Goal: Information Seeking & Learning: Learn about a topic

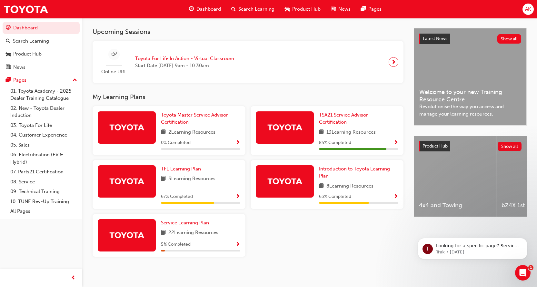
scroll to position [140, 0]
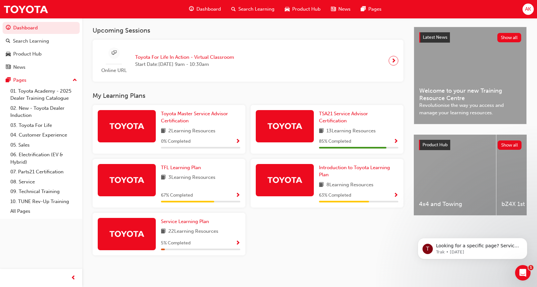
click at [320, 238] on div "Toyota Master Service Advisor Certification 2 Learning Resources 0 % Completed …" at bounding box center [248, 183] width 316 height 156
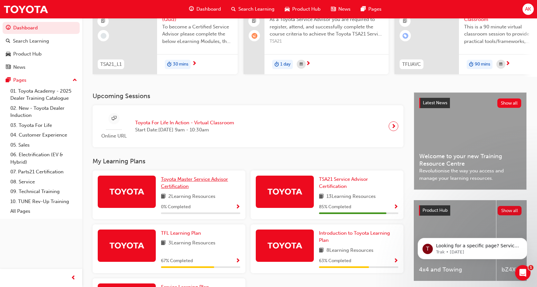
scroll to position [97, 0]
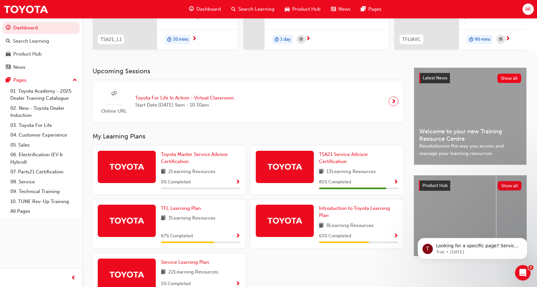
click at [248, 128] on div "Upcoming Sessions Online URL Toyota For Life In Action - Virtual Classroom Star…" at bounding box center [253, 189] width 321 height 244
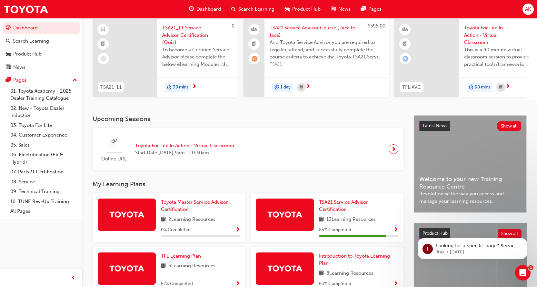
scroll to position [0, 0]
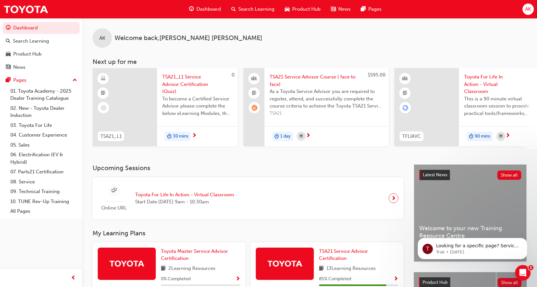
drag, startPoint x: 212, startPoint y: 151, endPoint x: 197, endPoint y: 216, distance: 66.4
click at [197, 162] on div "AK Welcome back , [PERSON_NAME] Next up for me 0 TSA21_L1 TSA21_L1 Service Advi…" at bounding box center [309, 91] width 455 height 146
click at [211, 10] on span "Dashboard" at bounding box center [209, 8] width 25 height 7
click at [206, 11] on span "Dashboard" at bounding box center [209, 8] width 25 height 7
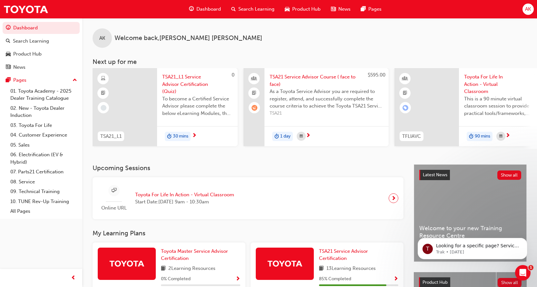
click at [206, 11] on span "Dashboard" at bounding box center [209, 8] width 25 height 7
click at [249, 10] on span "Search Learning" at bounding box center [256, 8] width 36 height 7
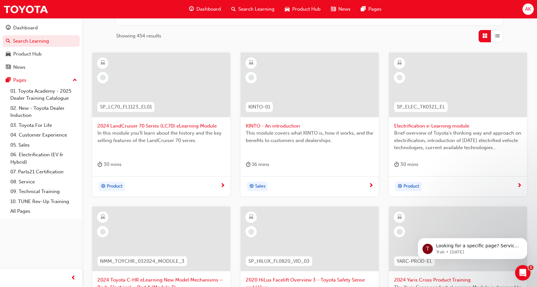
scroll to position [247, 0]
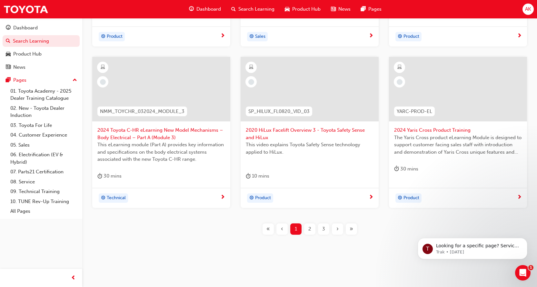
click at [313, 229] on div "2" at bounding box center [309, 228] width 11 height 11
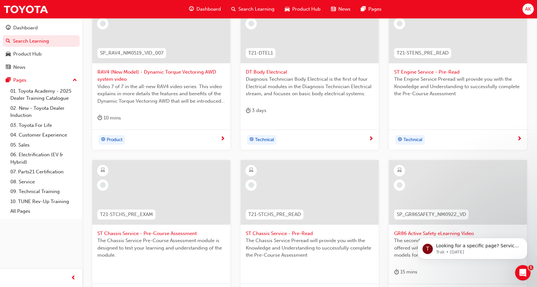
scroll to position [150, 0]
click at [120, 73] on span "RAV4 (New Model) - Dynamic Torque Vectoring AWD system video" at bounding box center [161, 76] width 128 height 15
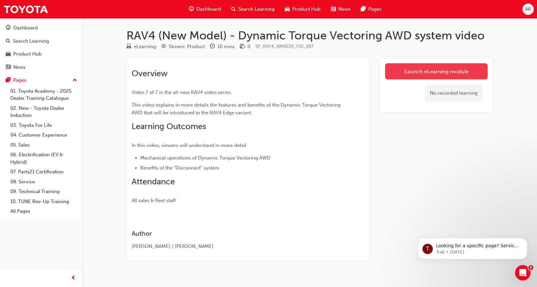
click at [429, 66] on link "Launch eLearning module" at bounding box center [436, 71] width 103 height 16
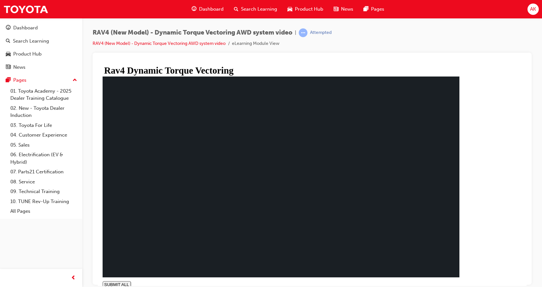
type input "0.9"
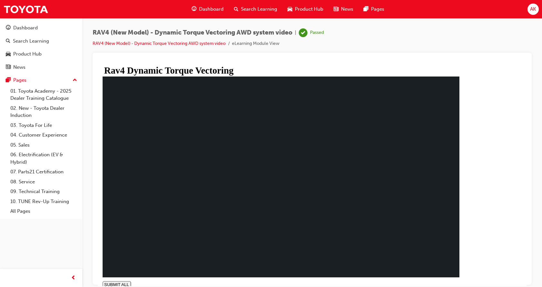
click at [206, 11] on span "Dashboard" at bounding box center [211, 8] width 25 height 7
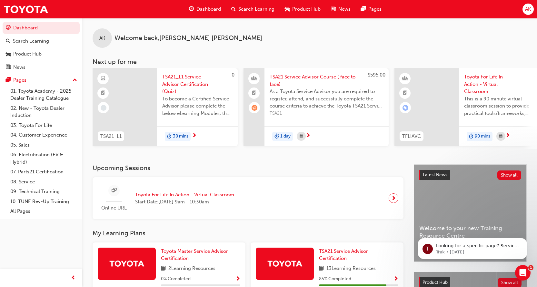
click at [529, 12] on span "AK" at bounding box center [528, 8] width 6 height 7
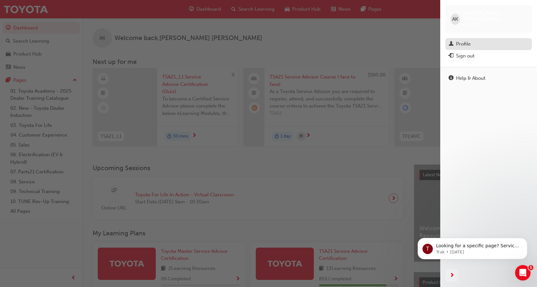
click at [465, 40] on div "Profile" at bounding box center [463, 43] width 15 height 7
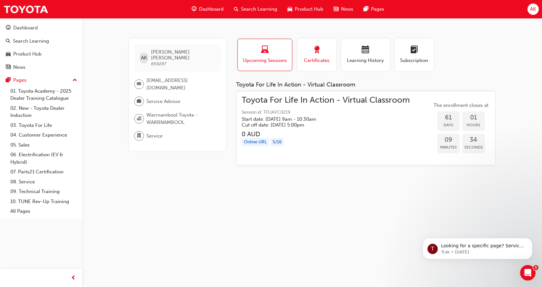
click at [315, 52] on span "award-icon" at bounding box center [317, 50] width 8 height 9
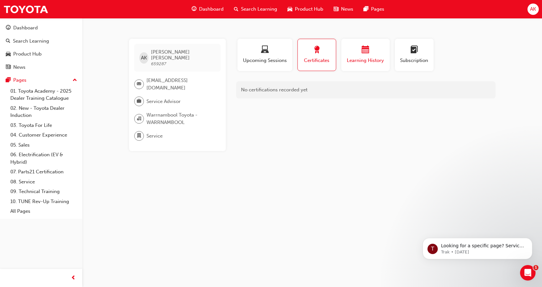
click at [364, 57] on span "Learning History" at bounding box center [365, 60] width 39 height 7
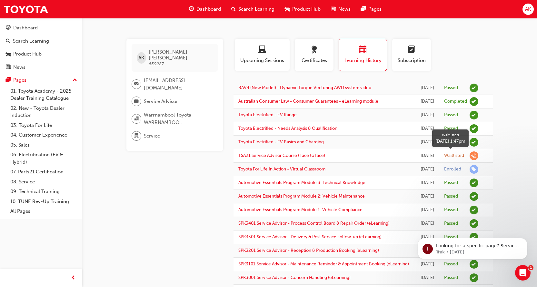
click at [460, 157] on div "Waitlisted" at bounding box center [454, 156] width 20 height 6
click at [458, 157] on div "Waitlisted" at bounding box center [454, 156] width 20 height 6
click at [474, 156] on span "learningRecordVerb_WAITLIST-icon" at bounding box center [474, 155] width 9 height 9
click at [298, 156] on link "TSA21 Service Advisor Course ( face to face)" at bounding box center [281, 155] width 87 height 5
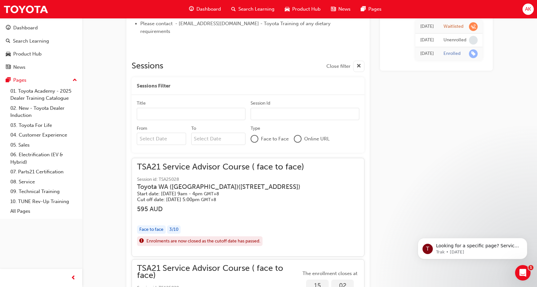
scroll to position [327, 0]
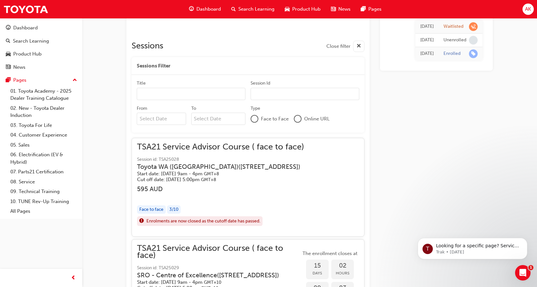
click at [176, 205] on div "3 / 10" at bounding box center [174, 209] width 14 height 9
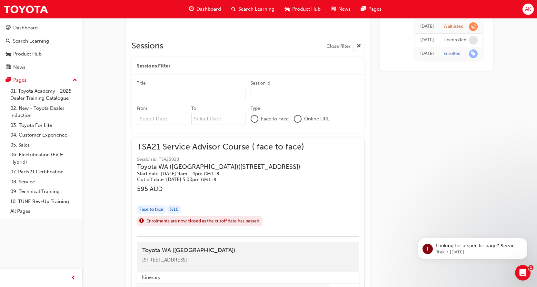
click at [176, 205] on div "3 / 10" at bounding box center [174, 209] width 14 height 9
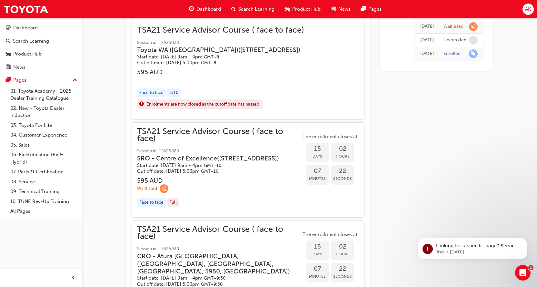
scroll to position [422, 0]
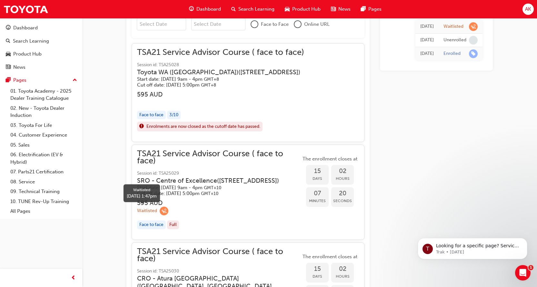
click at [161, 210] on span "learningRecordVerb_WAITLIST-icon" at bounding box center [164, 211] width 9 height 9
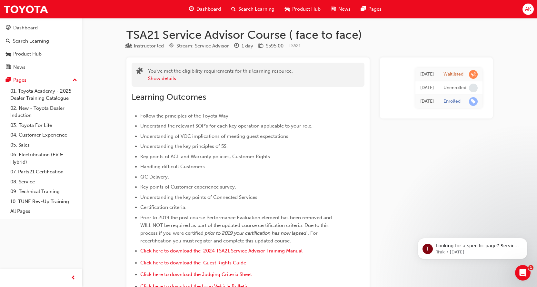
scroll to position [0, 0]
click at [204, 4] on div "Dashboard" at bounding box center [205, 9] width 42 height 13
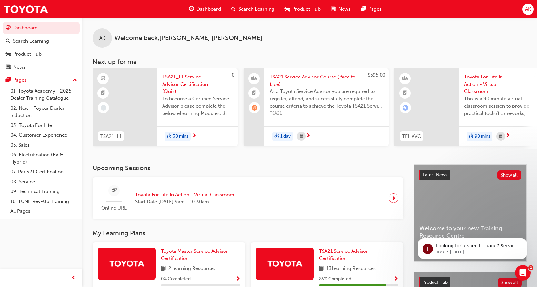
click at [185, 84] on span "TSA21_L1 Service Advisor Certification (Quiz)" at bounding box center [197, 84] width 70 height 22
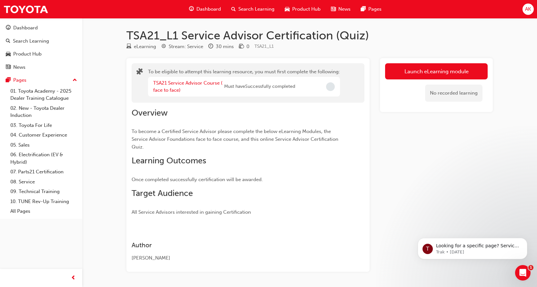
click at [203, 8] on span "Dashboard" at bounding box center [209, 8] width 25 height 7
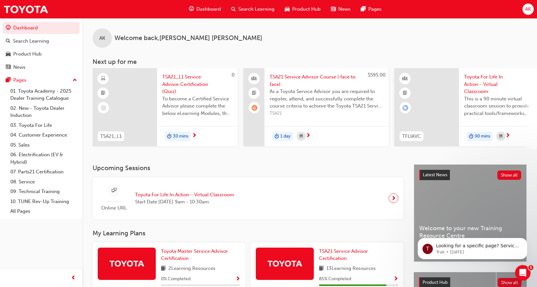
click at [241, 167] on h3 "Upcoming Sessions" at bounding box center [248, 167] width 311 height 7
